Goal: Task Accomplishment & Management: Complete application form

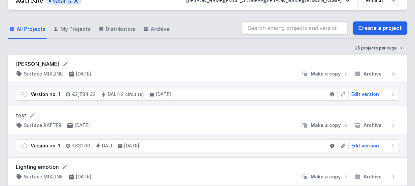
scroll to position [2, 0]
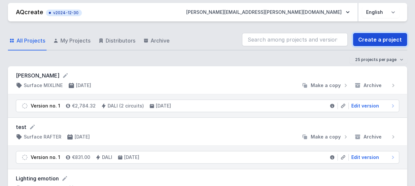
click at [362, 40] on link "Create a project" at bounding box center [380, 39] width 54 height 13
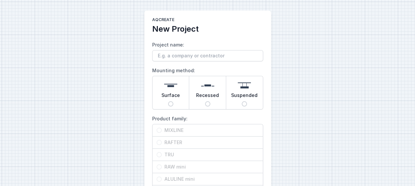
click at [180, 100] on div "Surface" at bounding box center [171, 92] width 37 height 33
click at [173, 101] on input "Surface" at bounding box center [170, 103] width 5 height 5
radio input "true"
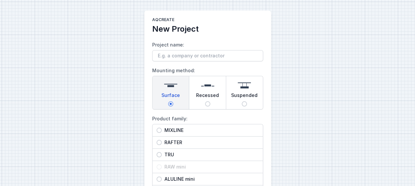
click at [214, 98] on span "Recessed" at bounding box center [207, 96] width 23 height 9
click at [210, 101] on input "Recessed" at bounding box center [207, 103] width 5 height 5
radio input "true"
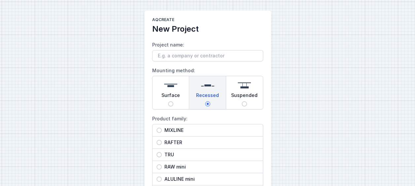
click at [258, 100] on div "Suspended" at bounding box center [244, 92] width 37 height 33
click at [247, 101] on input "Suspended" at bounding box center [244, 103] width 5 height 5
radio input "true"
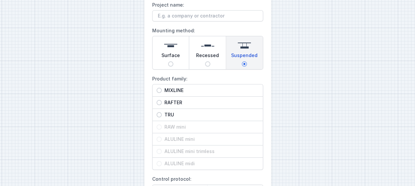
scroll to position [39, 0]
click at [202, 67] on div "Recessed" at bounding box center [207, 53] width 37 height 33
click at [205, 67] on input "Recessed" at bounding box center [207, 64] width 5 height 5
radio input "true"
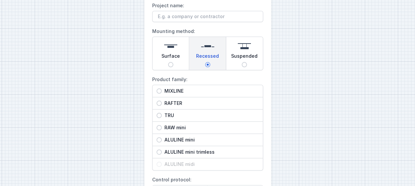
click at [182, 65] on div "Surface" at bounding box center [171, 53] width 37 height 33
click at [173, 65] on input "Surface" at bounding box center [170, 64] width 5 height 5
radio input "true"
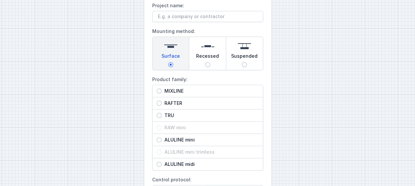
click at [246, 62] on div "Suspended" at bounding box center [244, 53] width 37 height 33
click at [246, 62] on input "Suspended" at bounding box center [244, 64] width 5 height 5
radio input "true"
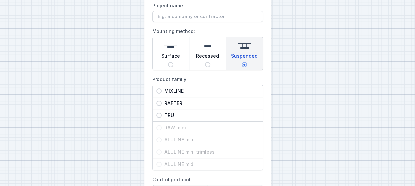
click at [189, 118] on div "TRU" at bounding box center [208, 116] width 110 height 12
click at [162, 118] on input "TRU" at bounding box center [159, 115] width 5 height 5
radio input "true"
click at [242, 65] on input "Suspended" at bounding box center [244, 64] width 5 height 5
click at [208, 65] on input "Recessed" at bounding box center [207, 64] width 5 height 5
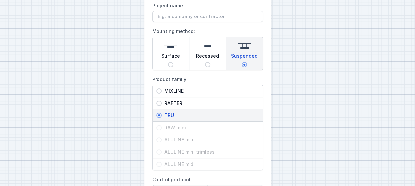
radio input "true"
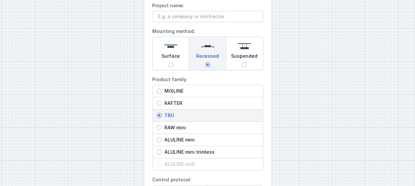
click at [172, 65] on input "Surface" at bounding box center [170, 64] width 5 height 5
radio input "true"
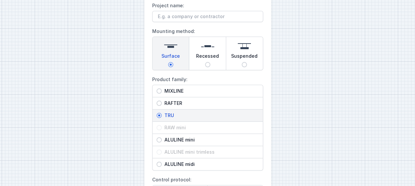
click at [255, 64] on div "Suspended" at bounding box center [244, 53] width 37 height 33
click at [247, 64] on input "Suspended" at bounding box center [244, 64] width 5 height 5
radio input "true"
